Goal: Information Seeking & Learning: Learn about a topic

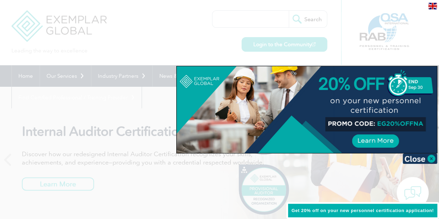
click at [426, 159] on img at bounding box center [420, 159] width 35 height 10
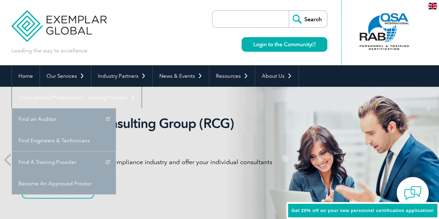
click at [116, 151] on link "Find A Training Provider" at bounding box center [64, 162] width 104 height 22
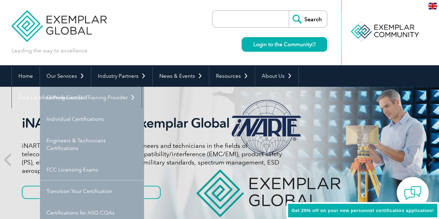
click at [58, 187] on link "Transition Your Certification" at bounding box center [92, 192] width 104 height 22
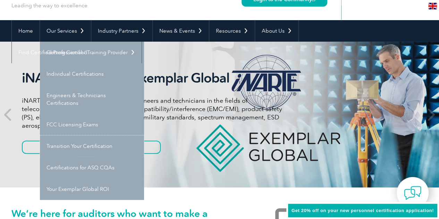
scroll to position [56, 0]
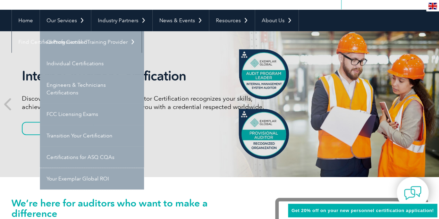
click at [75, 178] on link "Your Exemplar Global ROI" at bounding box center [92, 179] width 104 height 22
click at [81, 66] on link "Individual Certifications" at bounding box center [92, 64] width 104 height 22
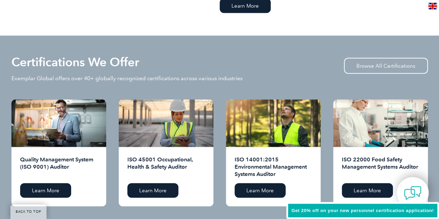
scroll to position [700, 0]
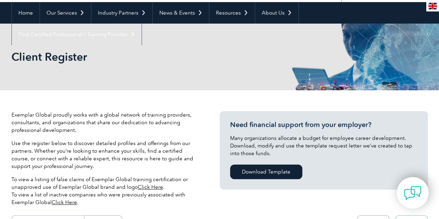
scroll to position [64, 0]
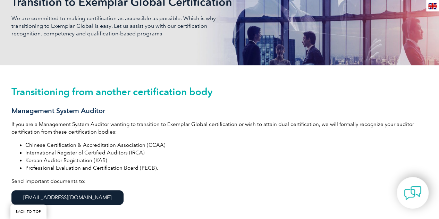
scroll to position [119, 0]
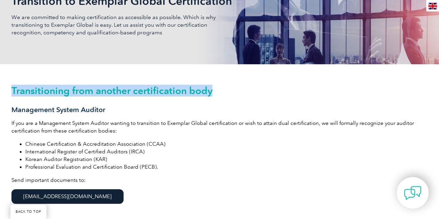
drag, startPoint x: 11, startPoint y: 92, endPoint x: 215, endPoint y: 91, distance: 203.6
click at [215, 91] on h2 "Transitioning from another certification body" at bounding box center [219, 90] width 417 height 11
copy h2 "Transitioning from another certification body"
